Goal: Task Accomplishment & Management: Use online tool/utility

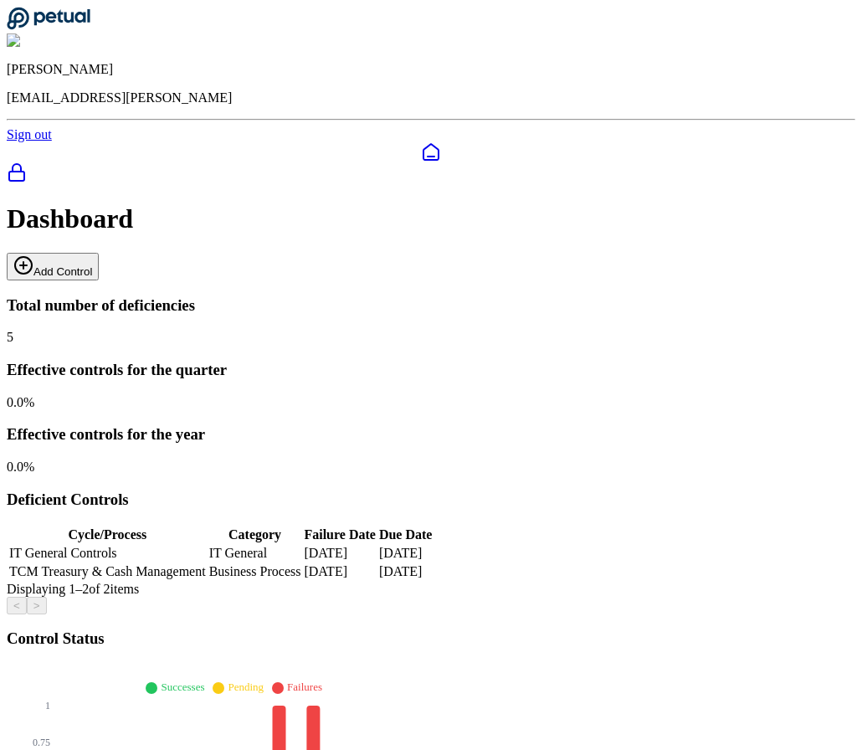
click at [99, 253] on button "Add Control" at bounding box center [53, 267] width 92 height 28
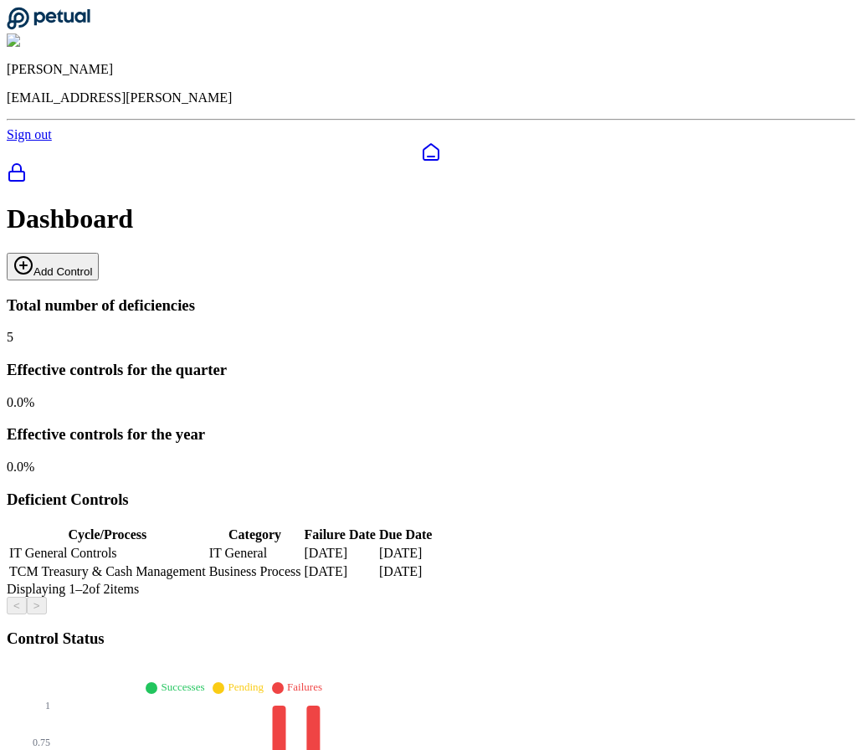
click at [99, 253] on button "Add Control" at bounding box center [53, 267] width 92 height 28
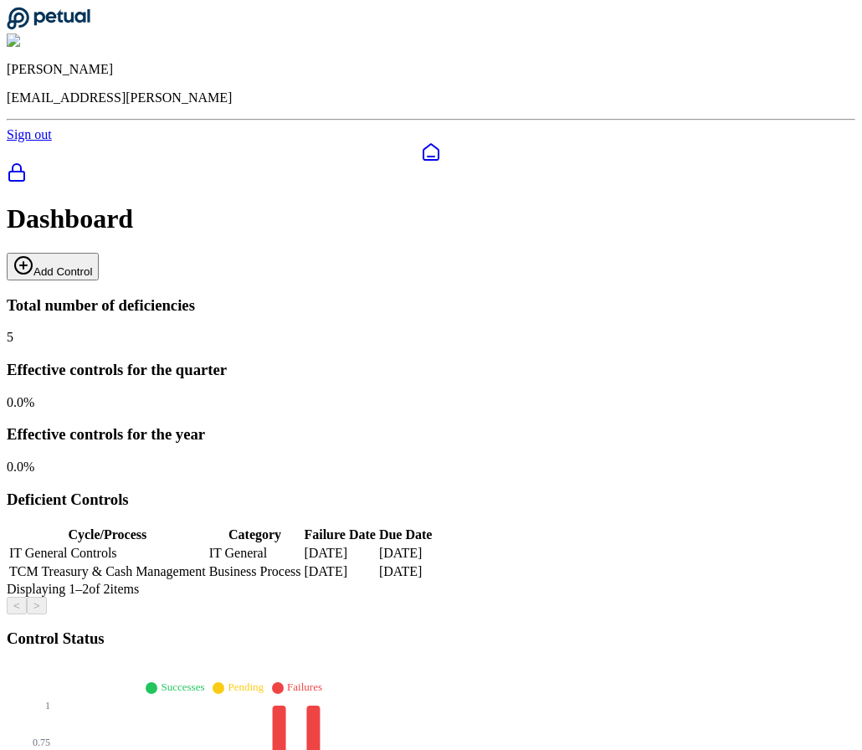
click at [99, 253] on button "Add Control" at bounding box center [53, 267] width 92 height 28
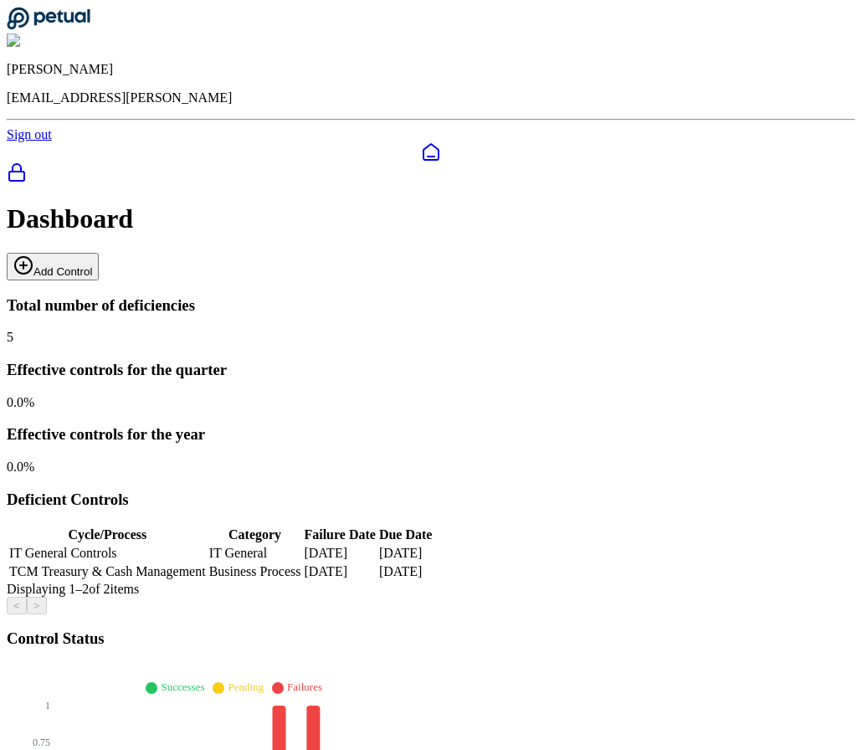
click at [99, 253] on button "Add Control" at bounding box center [53, 267] width 92 height 28
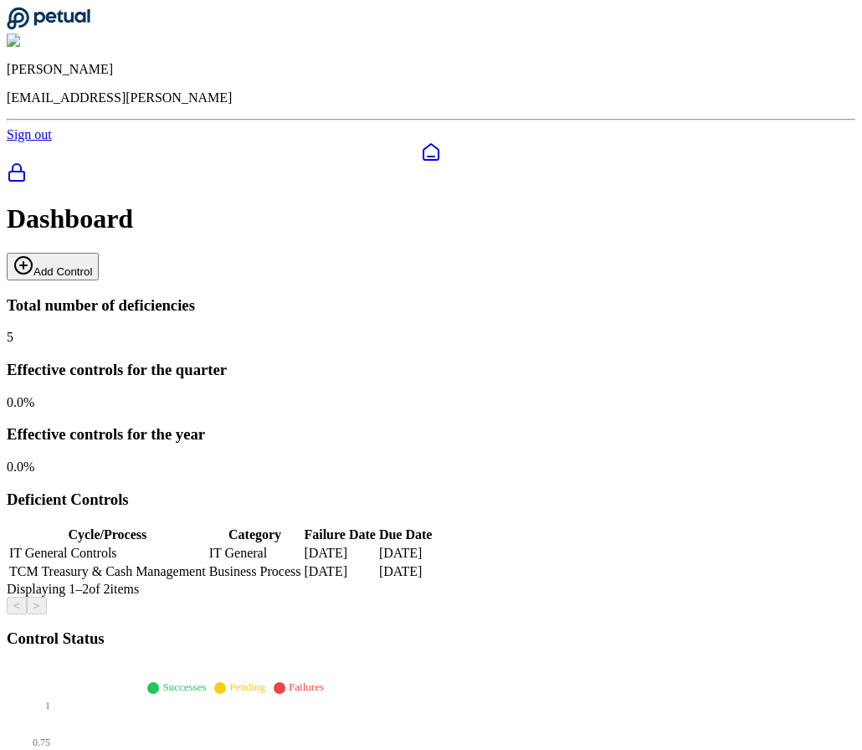
click at [99, 253] on button "Add Control" at bounding box center [53, 267] width 92 height 28
